Goal: Task Accomplishment & Management: Use online tool/utility

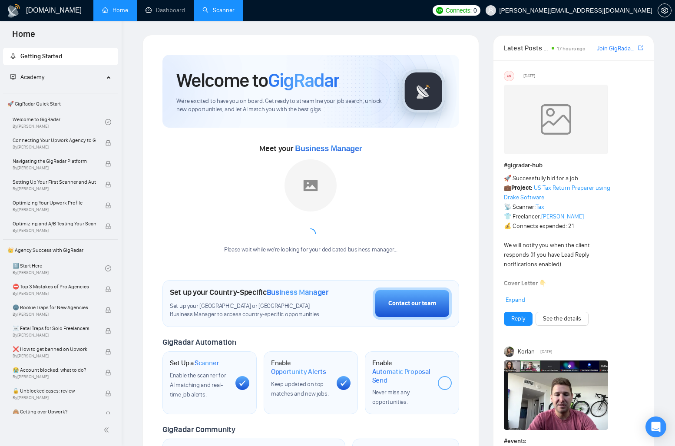
click at [212, 7] on link "Scanner" at bounding box center [218, 10] width 32 height 7
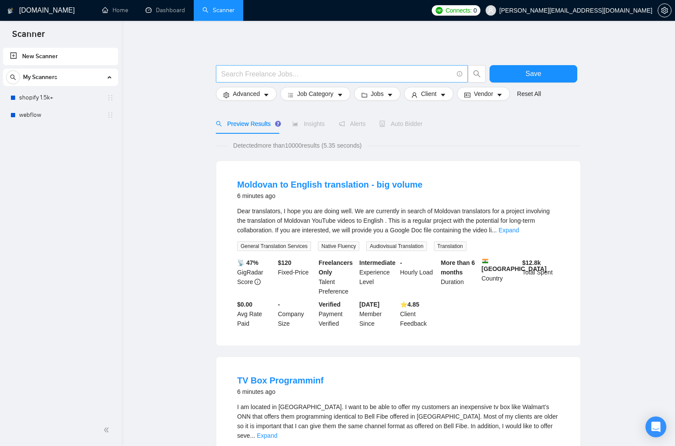
click at [306, 75] on input "text" at bounding box center [337, 74] width 232 height 11
type input "M"
type input "shopify migrate"
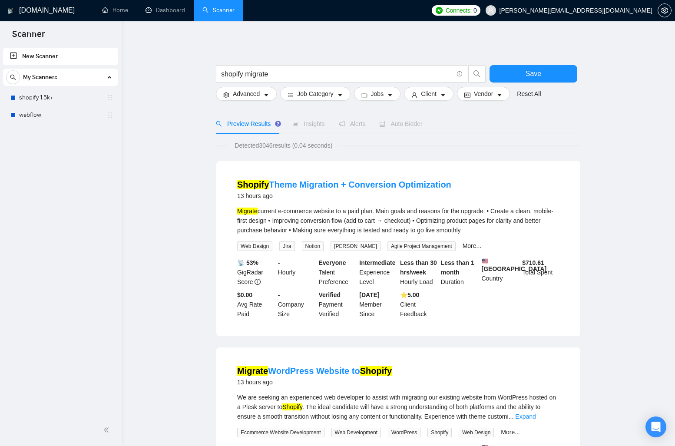
click at [347, 121] on span "Alerts" at bounding box center [352, 123] width 27 height 7
click at [526, 72] on span "Save" at bounding box center [534, 73] width 16 height 11
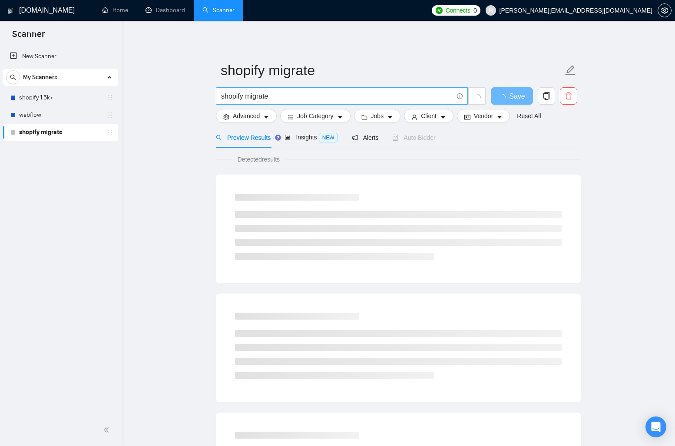
click at [312, 95] on input "shopify migrate" at bounding box center [337, 96] width 232 height 11
type input "shopify migration"
click at [261, 118] on button "Advanced" at bounding box center [246, 116] width 61 height 14
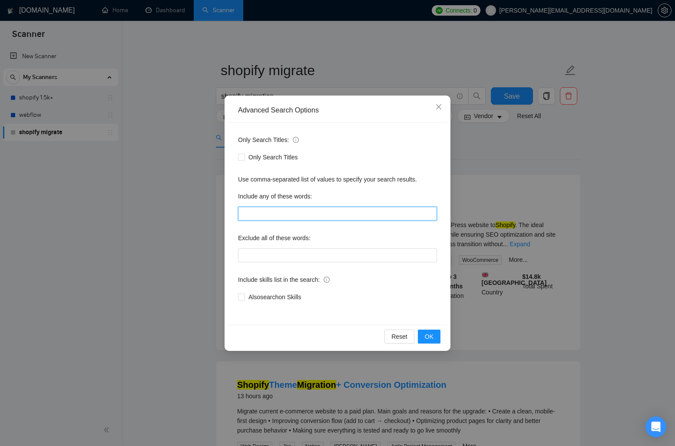
click at [284, 216] on input "text" at bounding box center [337, 214] width 199 height 14
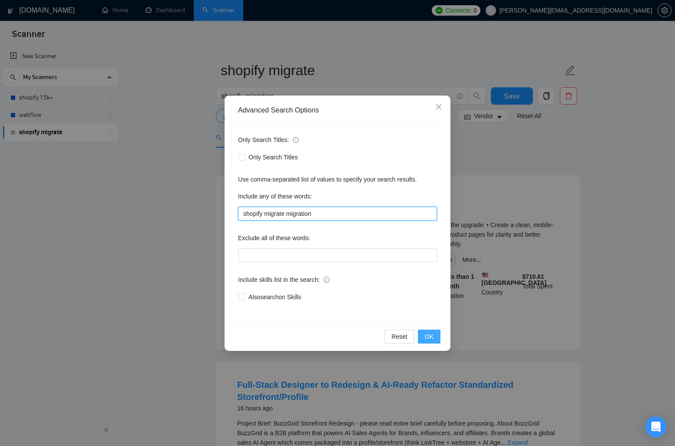
type input "shopify migrate migration"
click at [440, 338] on button "OK" at bounding box center [429, 337] width 23 height 14
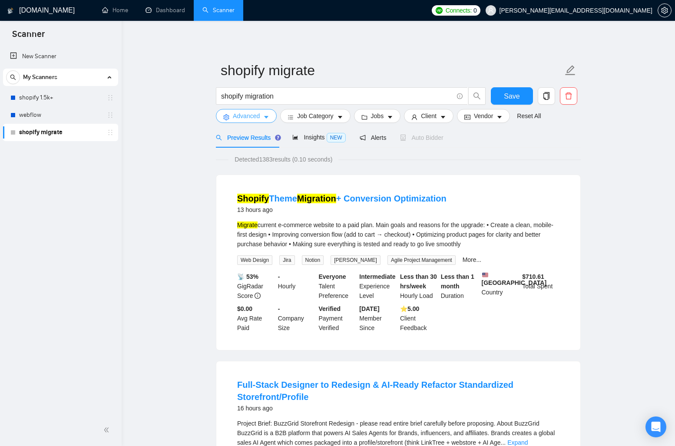
click at [254, 119] on span "Advanced" at bounding box center [246, 116] width 27 height 10
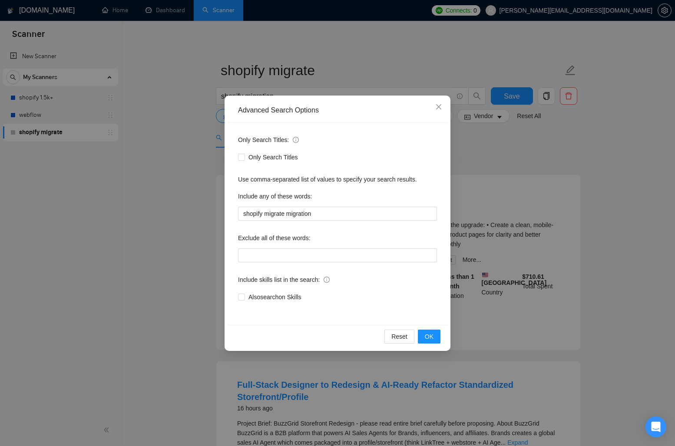
click at [502, 136] on div "Advanced Search Options Only Search Titles: Only Search Titles Use comma-separa…" at bounding box center [337, 223] width 675 height 446
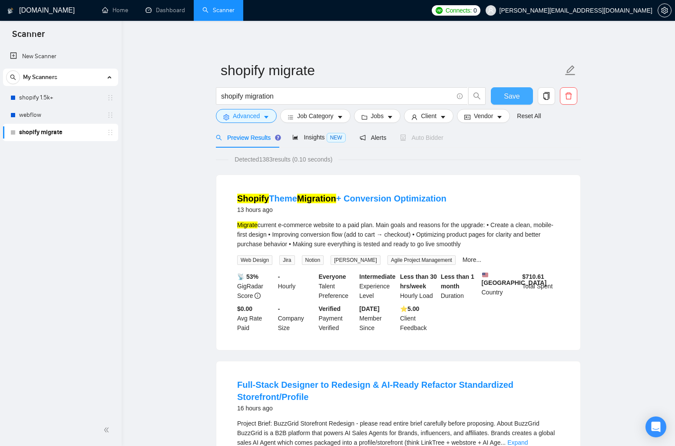
click at [523, 98] on button "Save" at bounding box center [512, 95] width 42 height 17
click at [506, 92] on span "Save" at bounding box center [512, 96] width 16 height 11
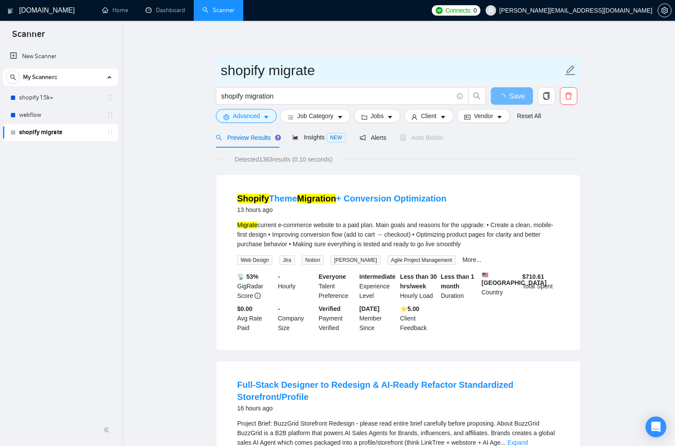
click at [317, 67] on input "shopify migrate" at bounding box center [392, 71] width 342 height 22
drag, startPoint x: 326, startPoint y: 68, endPoint x: 275, endPoint y: 70, distance: 50.9
click at [275, 70] on input "shopify migrate" at bounding box center [392, 71] width 342 height 22
type input "shopify migrations"
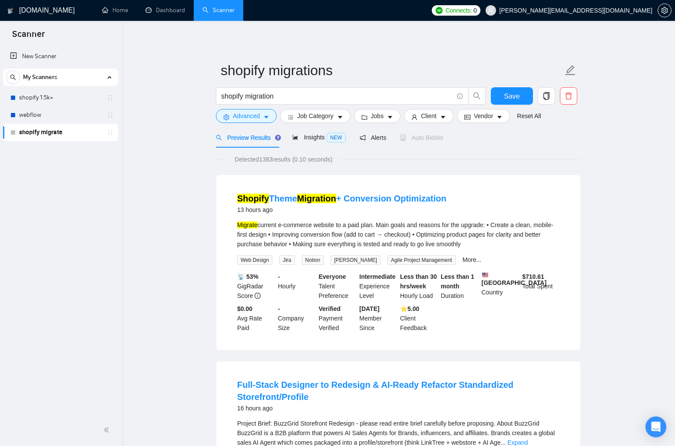
click at [39, 57] on link "New Scanner" at bounding box center [60, 56] width 101 height 17
click at [520, 95] on button "Save" at bounding box center [512, 95] width 42 height 17
click at [373, 139] on span "Alerts" at bounding box center [373, 137] width 27 height 7
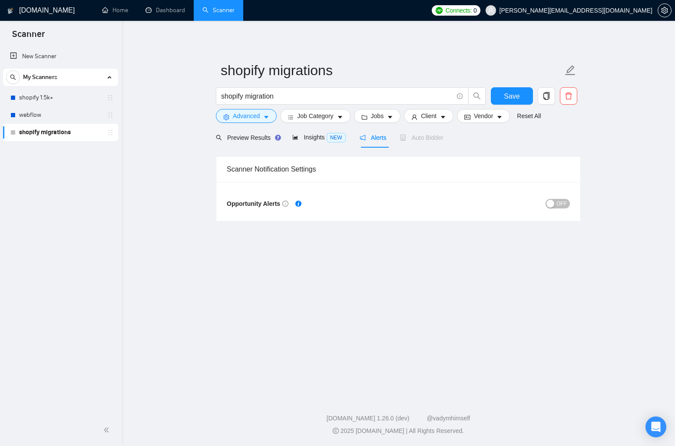
click at [557, 206] on span "OFF" at bounding box center [562, 204] width 10 height 10
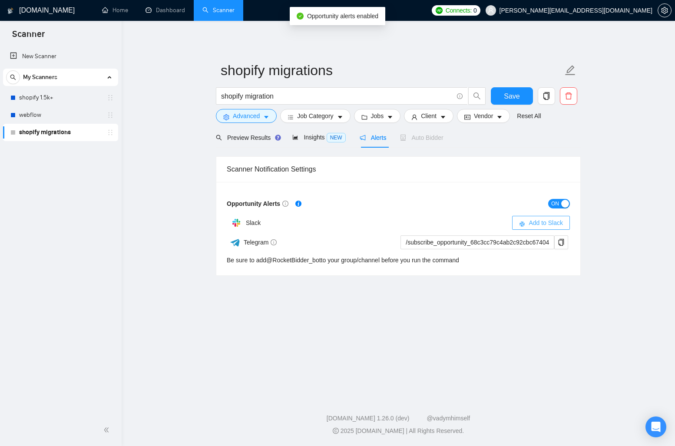
click at [537, 221] on span "Add to Slack" at bounding box center [546, 223] width 34 height 10
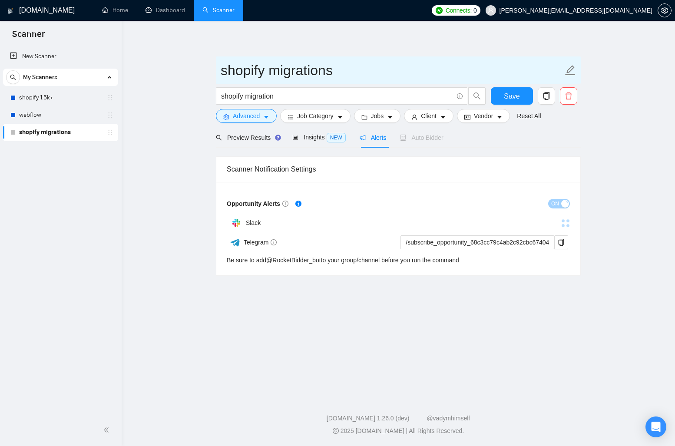
click at [358, 59] on span "shopify migrations" at bounding box center [398, 69] width 365 height 27
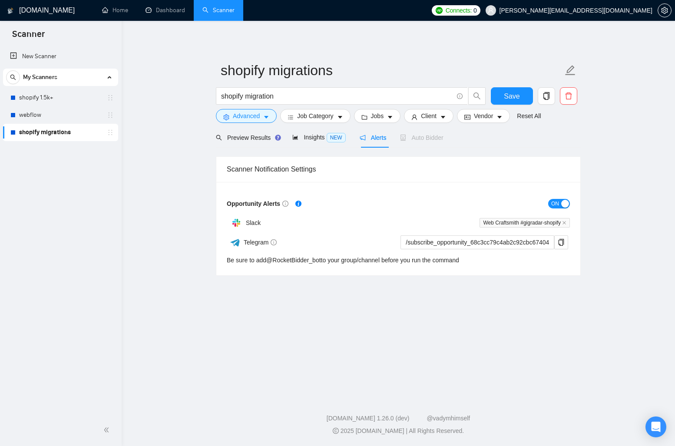
click at [359, 335] on main "shopify migrations shopify migration Save Advanced Job Category Jobs Client Ven…" at bounding box center [399, 207] width 526 height 345
click at [355, 133] on div "Preview Results Insights NEW Alerts Auto Bidder" at bounding box center [330, 137] width 228 height 20
click at [326, 141] on span "Insights NEW" at bounding box center [318, 137] width 53 height 7
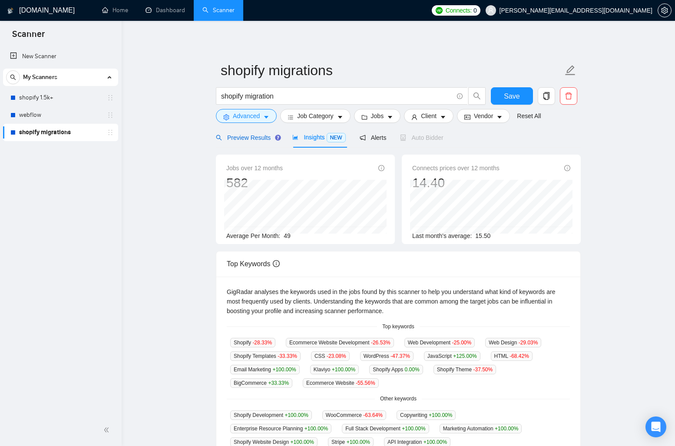
click at [247, 134] on span "Preview Results" at bounding box center [247, 137] width 63 height 7
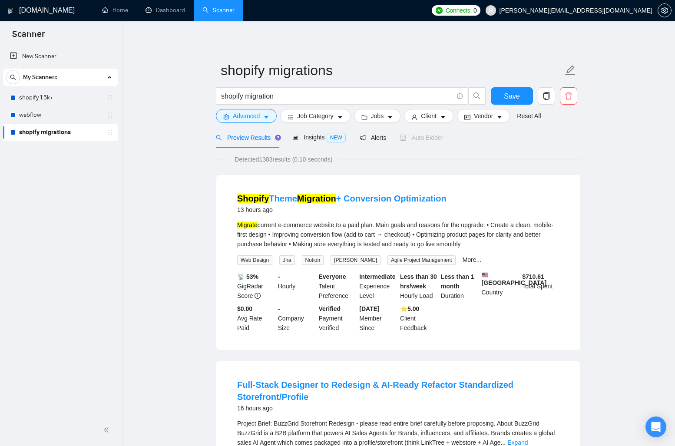
click at [49, 46] on ul "New Scanner My Scanners shopify 1.5k+ webflow shopify migrations" at bounding box center [61, 93] width 122 height 95
click at [49, 56] on link "New Scanner" at bounding box center [60, 56] width 101 height 17
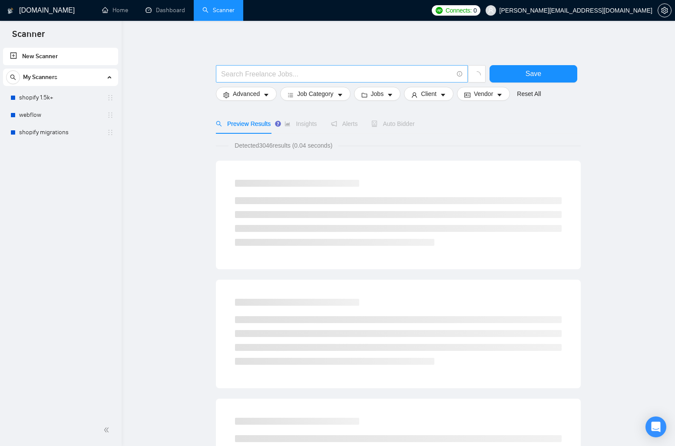
click at [263, 78] on input "text" at bounding box center [337, 74] width 232 height 11
type input "woocommerce migration"
click at [254, 93] on span "Advanced" at bounding box center [246, 94] width 27 height 10
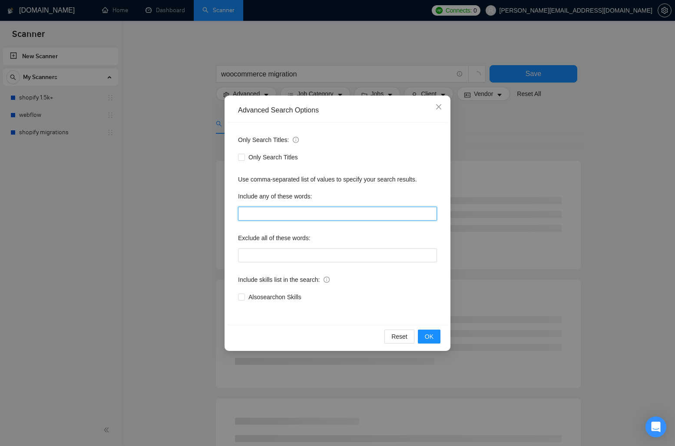
click at [293, 217] on input "text" at bounding box center [337, 214] width 199 height 14
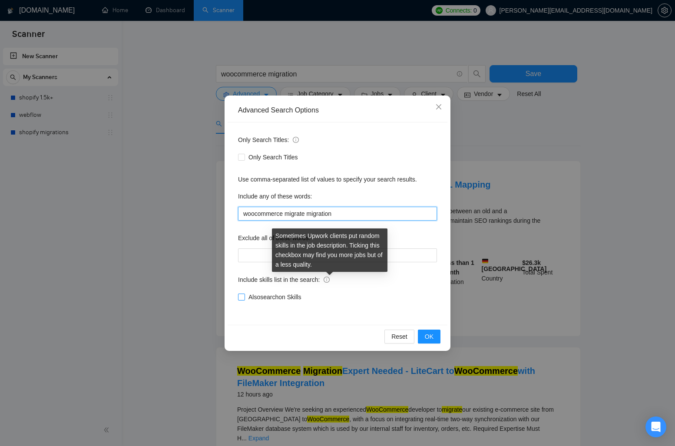
type input "woocommerce migrate migration"
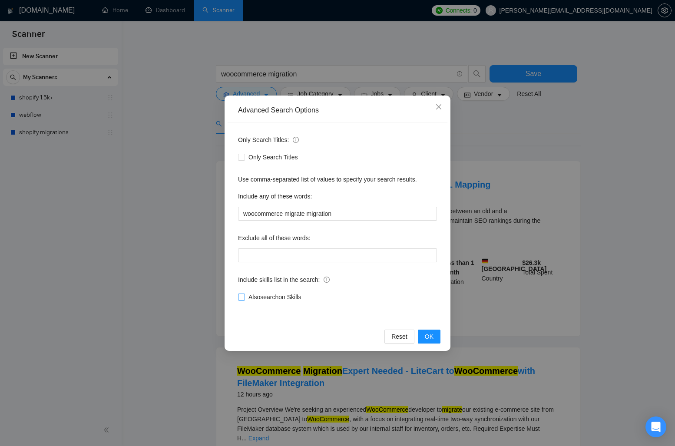
click at [283, 295] on span "Also search on Skills" at bounding box center [275, 297] width 60 height 10
click at [244, 295] on input "Also search on Skills" at bounding box center [241, 297] width 6 height 6
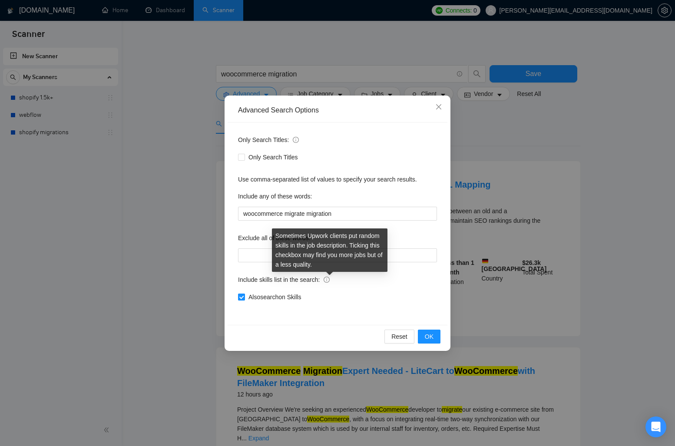
click at [295, 295] on span "Also search on Skills" at bounding box center [275, 297] width 60 height 10
click at [244, 295] on input "Also search on Skills" at bounding box center [241, 297] width 6 height 6
checkbox input "false"
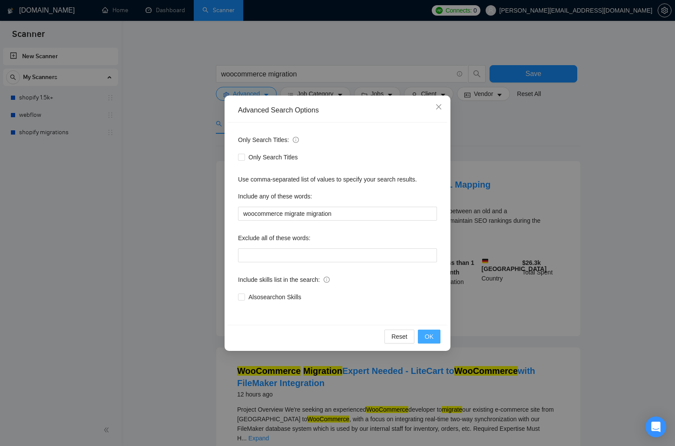
click at [422, 334] on button "OK" at bounding box center [429, 337] width 23 height 14
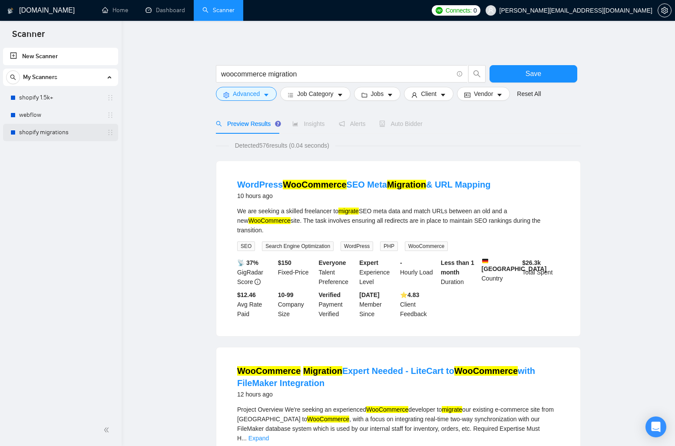
click at [51, 131] on link "shopify migrations" at bounding box center [60, 132] width 83 height 17
click at [560, 76] on button "Save" at bounding box center [534, 73] width 88 height 17
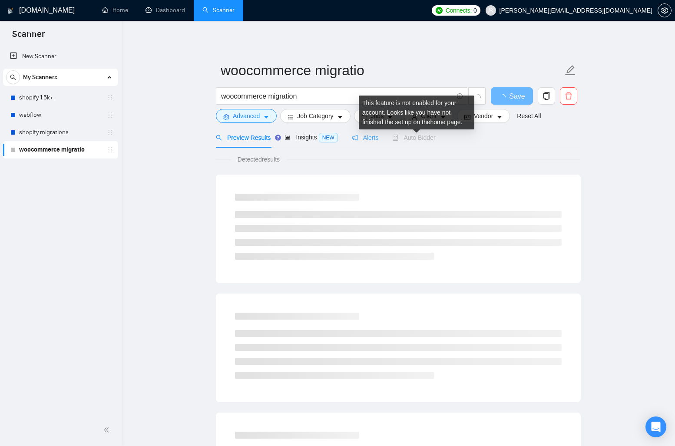
click at [360, 146] on div "Alerts" at bounding box center [365, 137] width 27 height 20
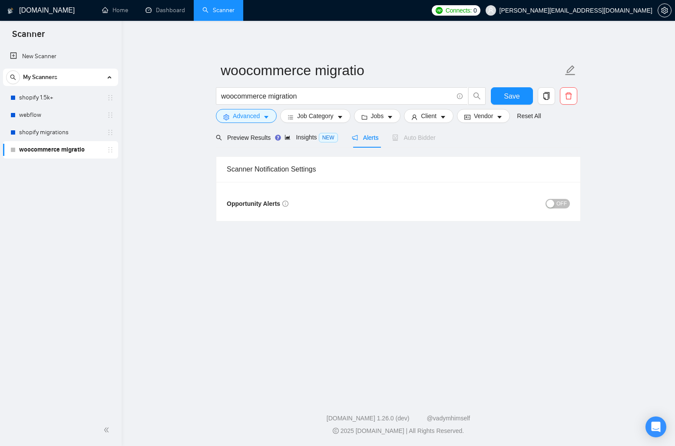
click at [565, 205] on span "OFF" at bounding box center [562, 204] width 10 height 10
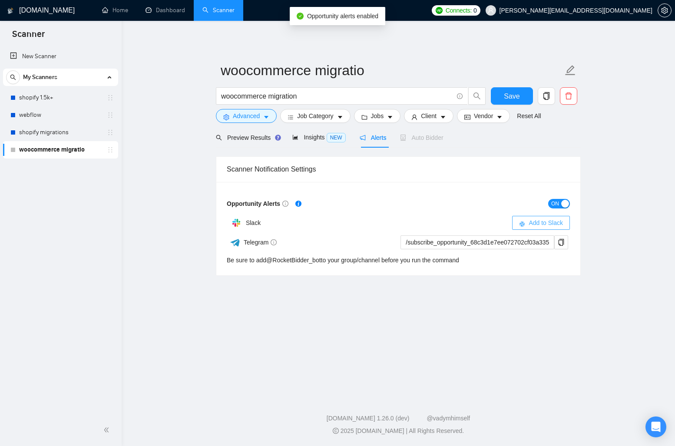
click at [564, 225] on button "Add to Slack" at bounding box center [541, 223] width 58 height 14
click at [534, 222] on span "Add to Slack" at bounding box center [546, 223] width 34 height 10
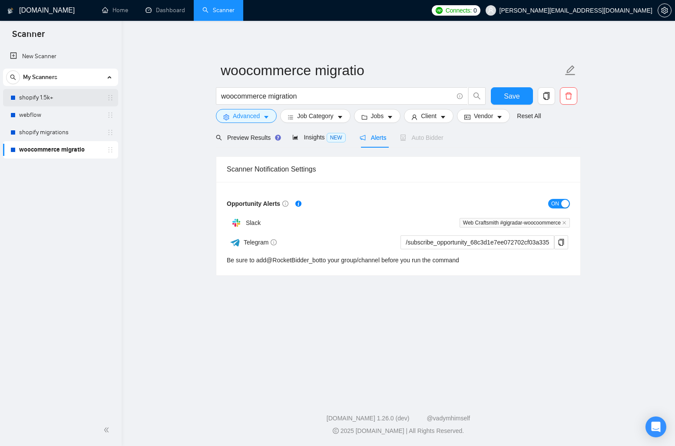
click at [40, 103] on link "shopify 1.5k+" at bounding box center [60, 97] width 83 height 17
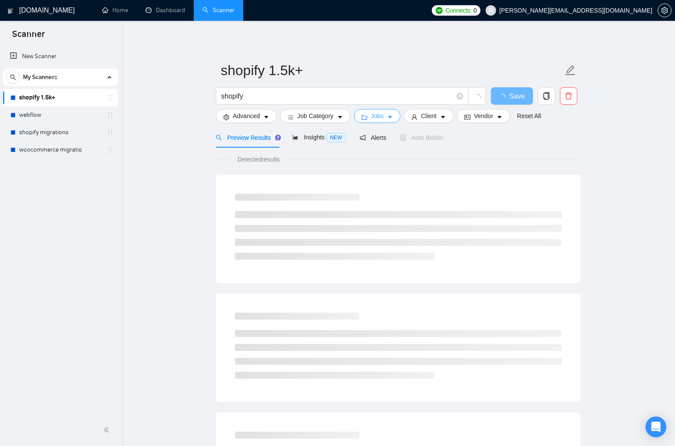
click at [389, 115] on button "Jobs" at bounding box center [377, 116] width 47 height 14
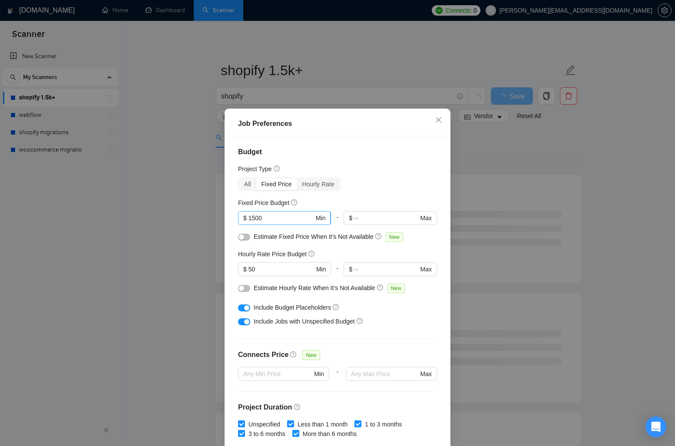
click at [293, 223] on span "$ 1500 Min" at bounding box center [284, 218] width 93 height 14
click at [293, 222] on input "1500" at bounding box center [282, 218] width 66 height 10
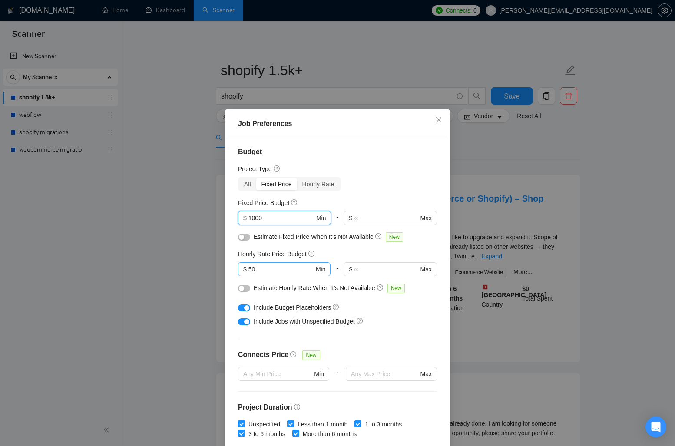
type input "1000"
click at [270, 267] on input "50" at bounding box center [282, 270] width 66 height 10
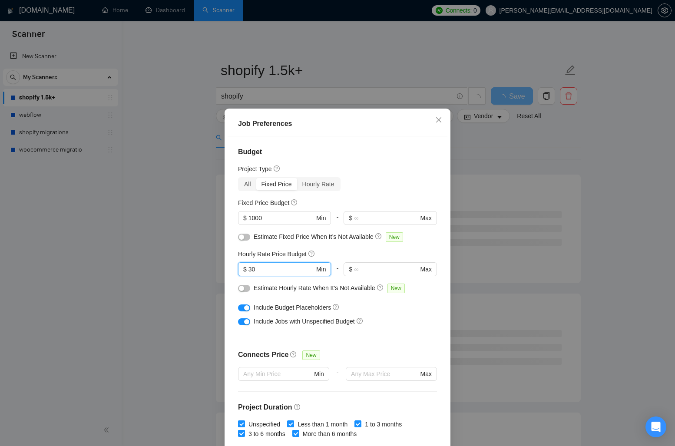
type input "3"
type input "40"
click at [342, 252] on div "Hourly Rate Price Budget" at bounding box center [337, 254] width 199 height 10
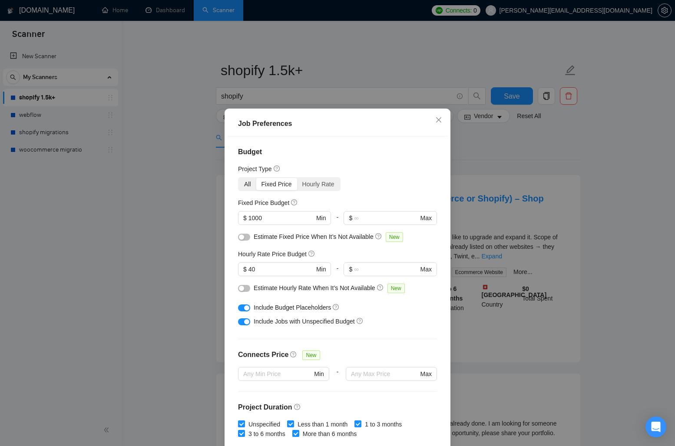
click at [250, 184] on div "All" at bounding box center [247, 184] width 17 height 12
click at [239, 178] on input "All" at bounding box center [239, 178] width 0 height 0
click at [380, 182] on div "All Fixed Price Hourly Rate" at bounding box center [337, 184] width 199 height 14
click at [371, 169] on div "Project Type" at bounding box center [337, 169] width 199 height 10
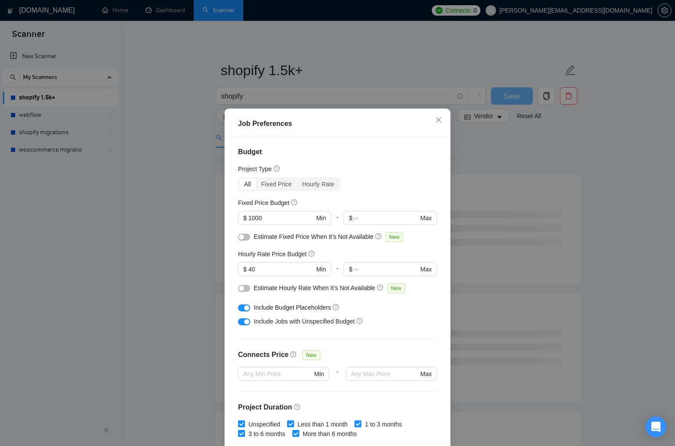
click at [371, 169] on div "Project Type" at bounding box center [337, 169] width 199 height 10
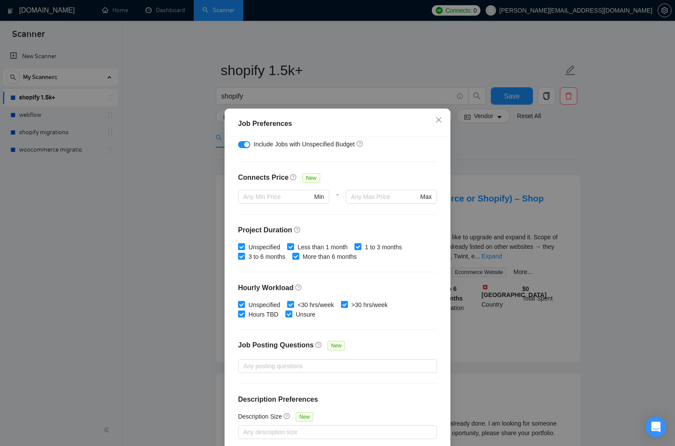
scroll to position [40, 0]
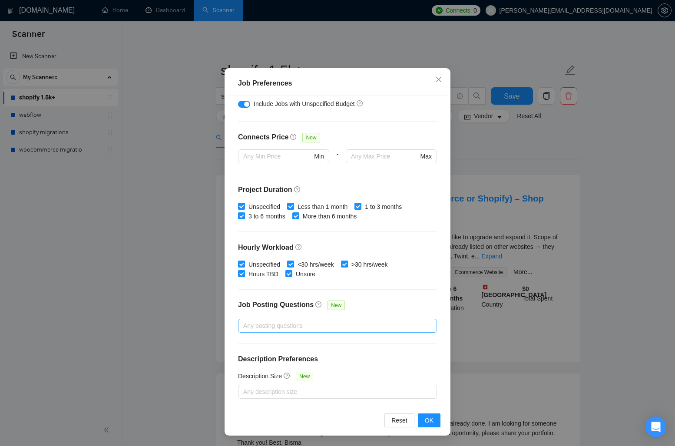
click at [382, 329] on div at bounding box center [333, 326] width 186 height 10
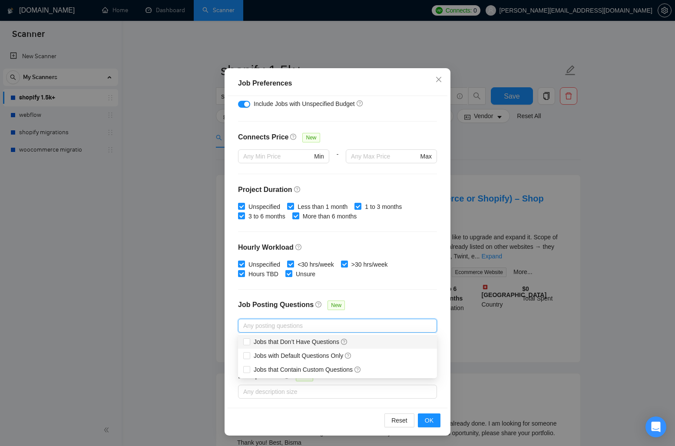
click at [385, 305] on div "Job Posting Questions New" at bounding box center [337, 309] width 199 height 19
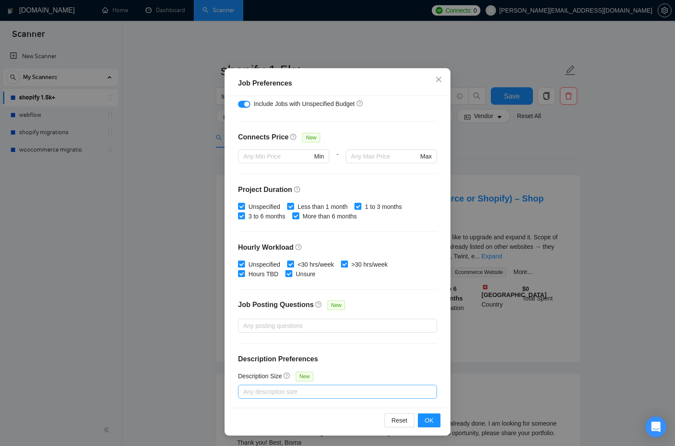
click at [368, 387] on div at bounding box center [333, 392] width 186 height 10
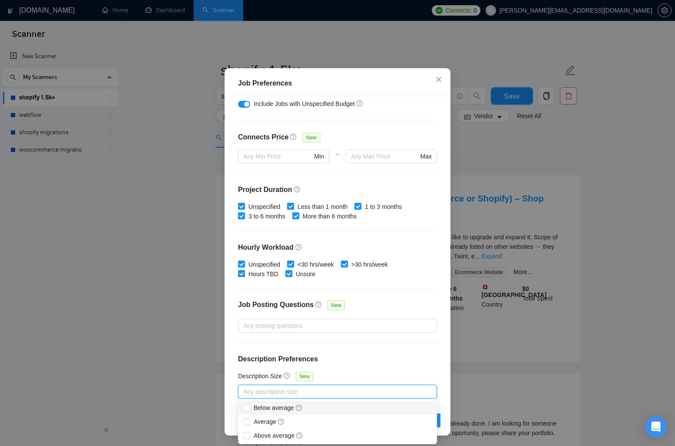
click at [368, 362] on h4 "Description Preferences" at bounding box center [337, 359] width 199 height 10
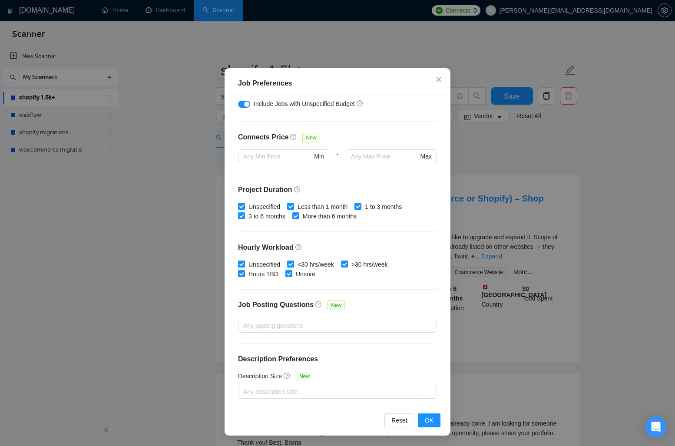
click at [368, 362] on h4 "Description Preferences" at bounding box center [337, 359] width 199 height 10
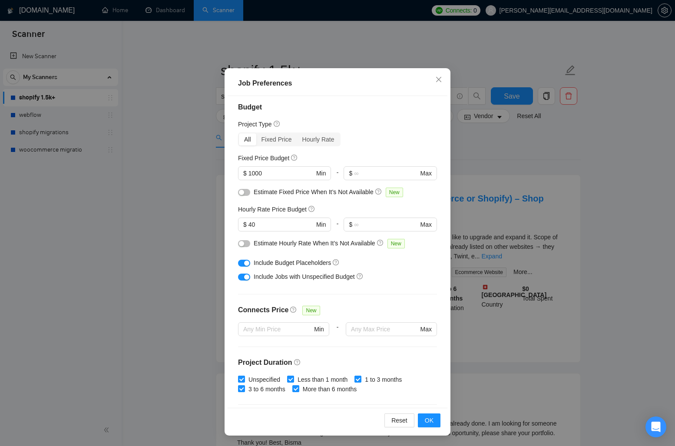
scroll to position [0, 0]
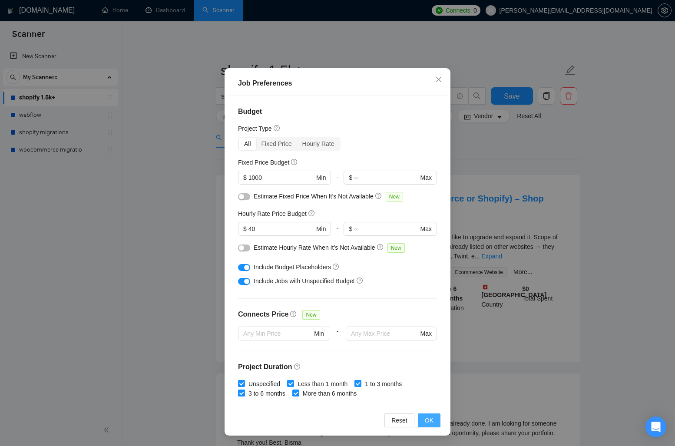
click at [425, 419] on span "OK" at bounding box center [429, 421] width 9 height 10
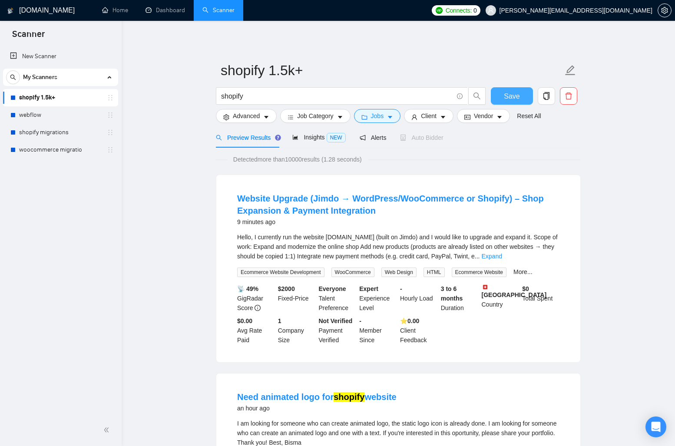
click at [515, 96] on span "Save" at bounding box center [512, 96] width 16 height 11
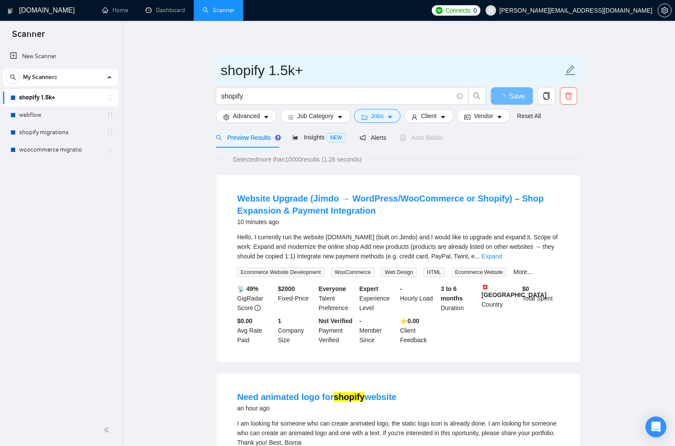
click at [285, 70] on input "shopify 1.5k+" at bounding box center [392, 71] width 342 height 22
drag, startPoint x: 274, startPoint y: 70, endPoint x: 341, endPoint y: 70, distance: 67.8
click at [341, 70] on input "shopify 1.5k+" at bounding box center [392, 71] width 342 height 22
type input "shopify"
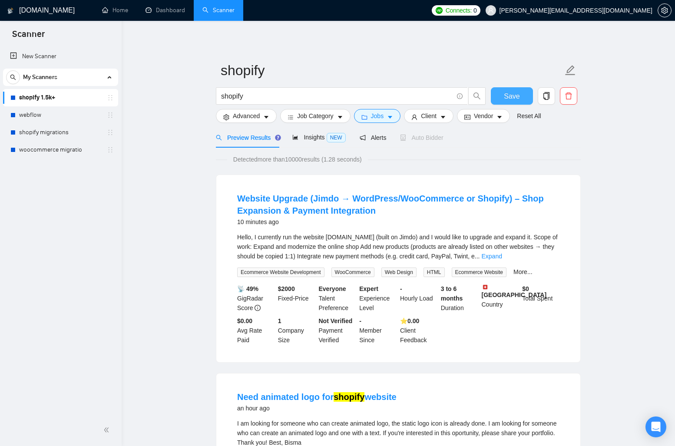
click at [516, 99] on span "Save" at bounding box center [512, 96] width 16 height 11
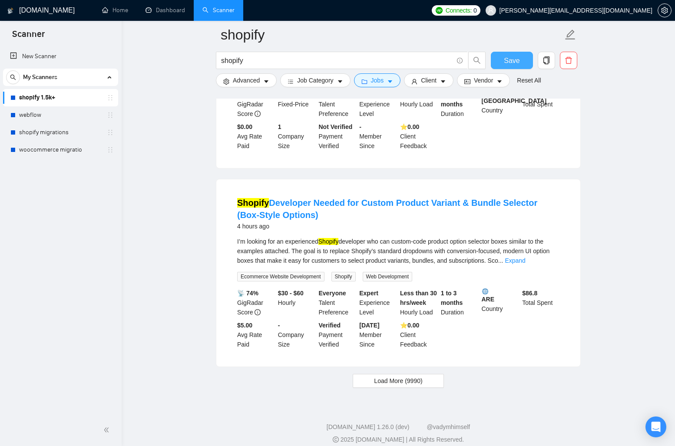
scroll to position [1745, 0]
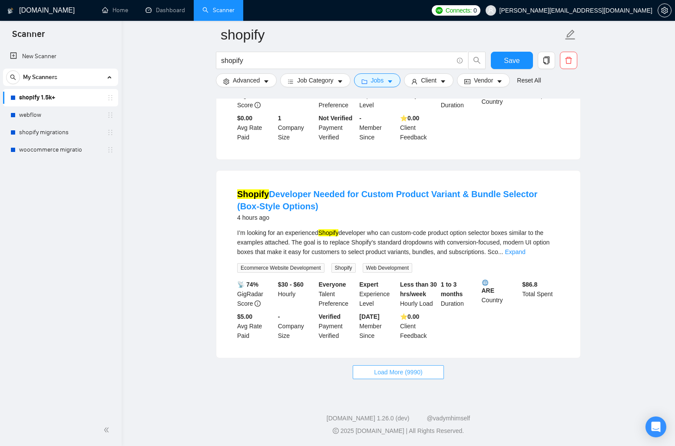
click at [410, 370] on span "Load More (9990)" at bounding box center [398, 373] width 48 height 10
click at [396, 373] on span "Load More (9990)" at bounding box center [398, 373] width 48 height 10
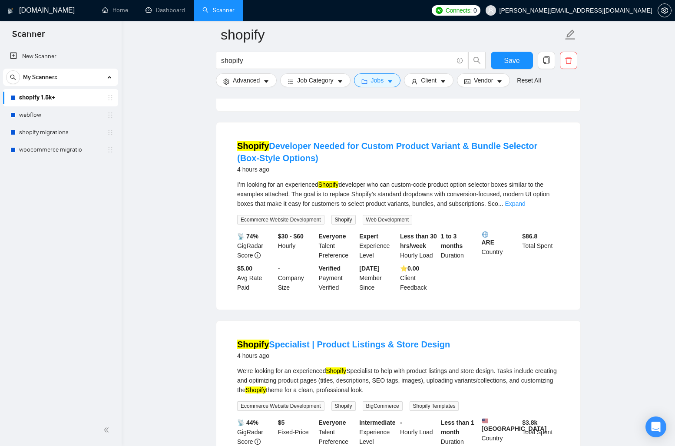
scroll to position [1993, 0]
